Goal: Find specific page/section: Find specific page/section

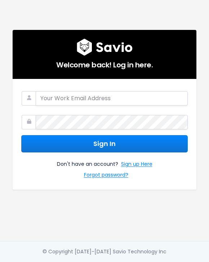
click at [178, 262] on com-1password-button at bounding box center [104, 262] width 209 height 0
type input "[PERSON_NAME][EMAIL_ADDRESS][DOMAIN_NAME]"
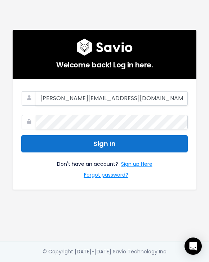
click at [75, 142] on button "Sign In" at bounding box center [104, 144] width 167 height 18
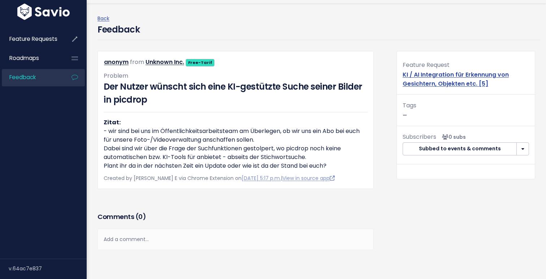
scroll to position [25, 0]
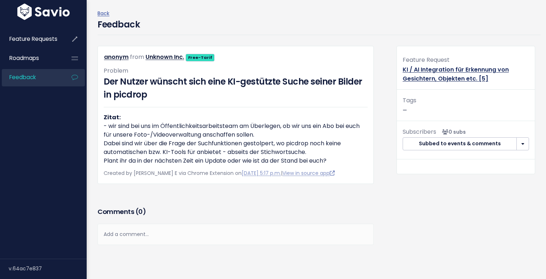
click at [447, 75] on link "KI / AI Integration für Erkennung von Gesichtern, Objekten etc. [5]" at bounding box center [456, 73] width 106 height 17
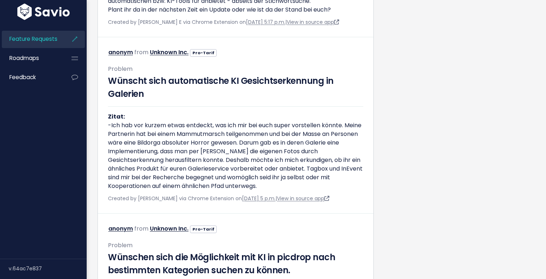
scroll to position [426, 0]
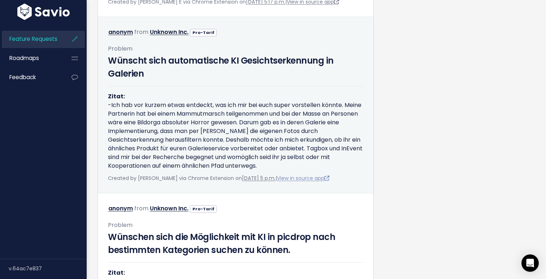
click at [300, 178] on link "View in source app" at bounding box center [303, 177] width 52 height 7
